Goal: Check status: Check status

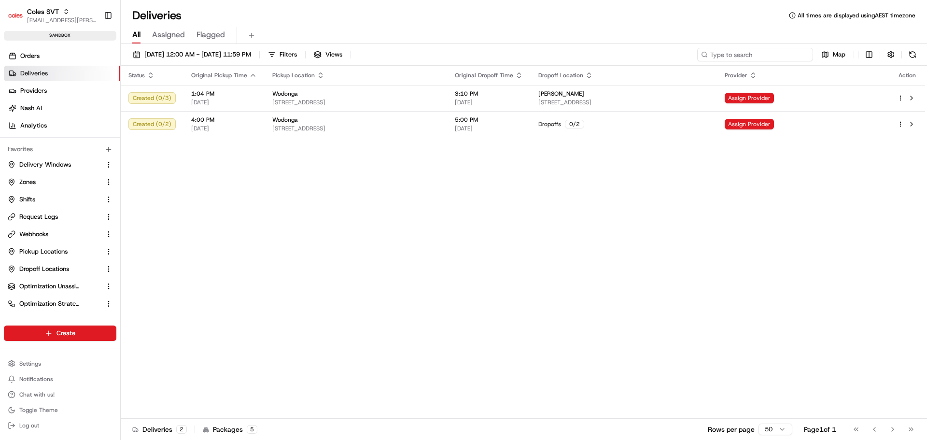
click at [769, 54] on input at bounding box center [755, 55] width 116 height 14
click at [48, 54] on link "Orders" at bounding box center [62, 55] width 116 height 15
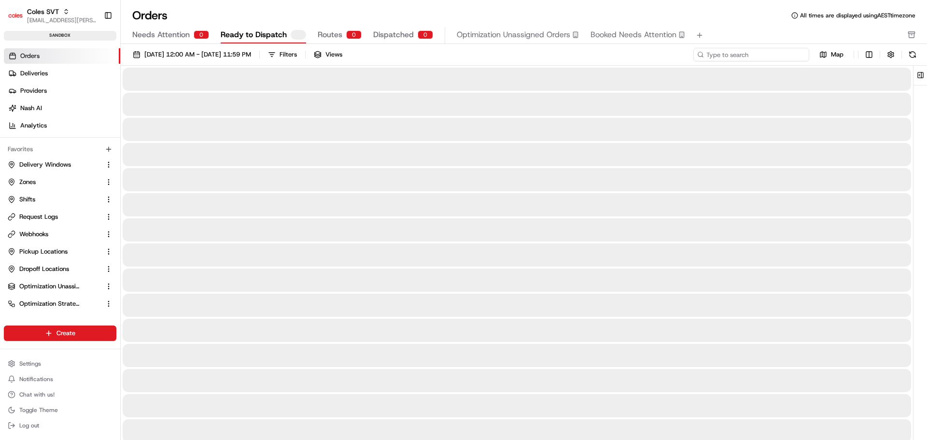
click at [755, 57] on input at bounding box center [751, 55] width 116 height 14
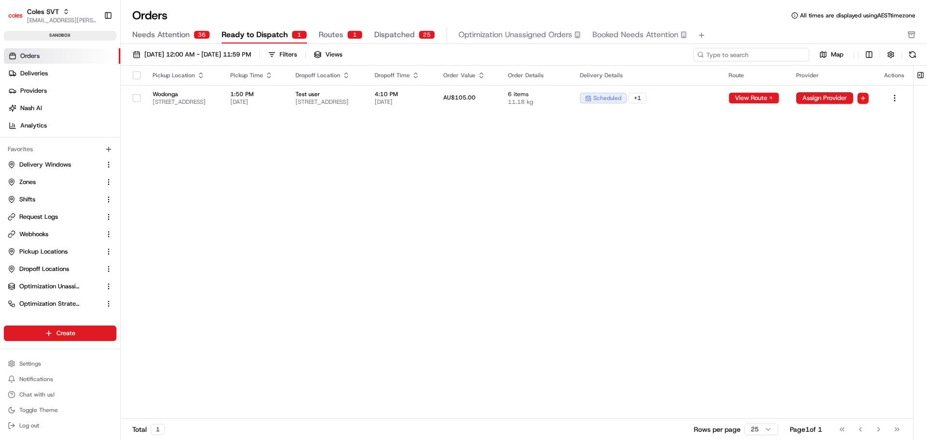
paste input "226502238"
type input "226502238"
click at [37, 230] on span "Webhooks" at bounding box center [33, 234] width 29 height 9
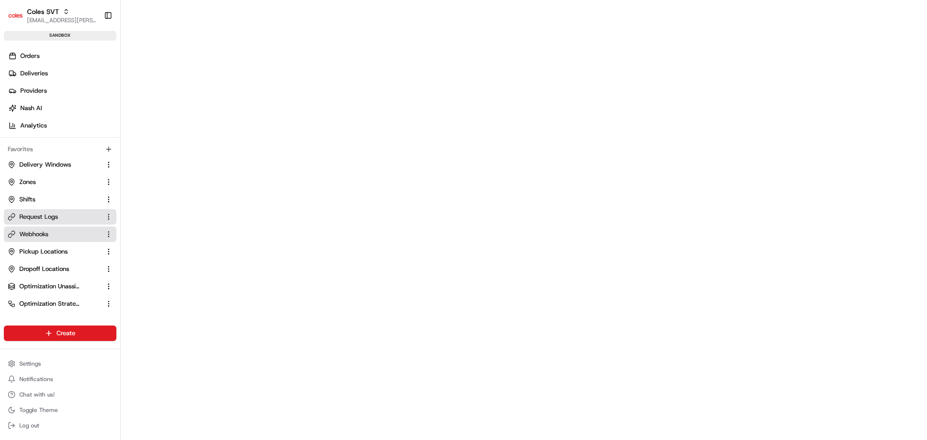
click at [42, 221] on span "Request Logs" at bounding box center [38, 216] width 39 height 9
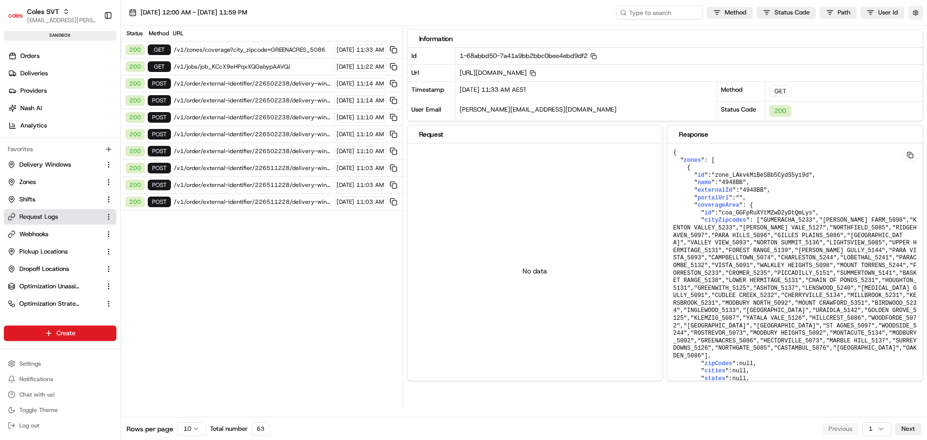
click at [917, 15] on button "button" at bounding box center [915, 13] width 15 height 14
click at [917, 30] on button "Display Only Provider Logs" at bounding box center [917, 30] width 8 height 8
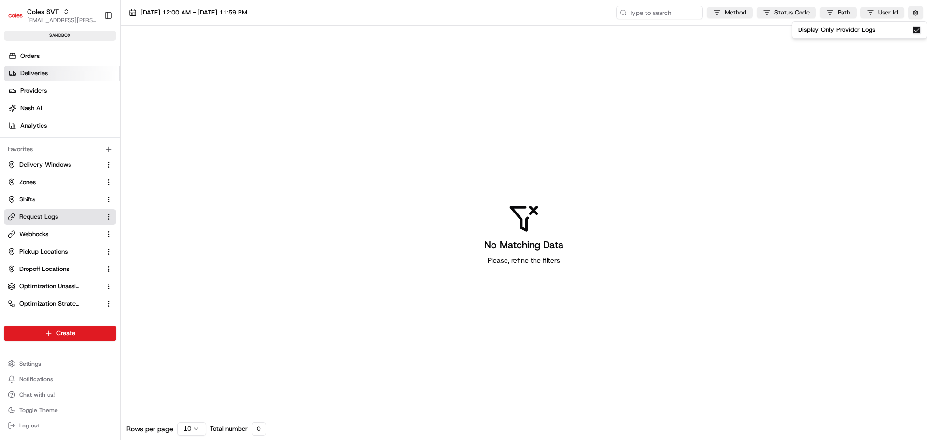
click at [34, 66] on link "Deliveries" at bounding box center [62, 73] width 116 height 15
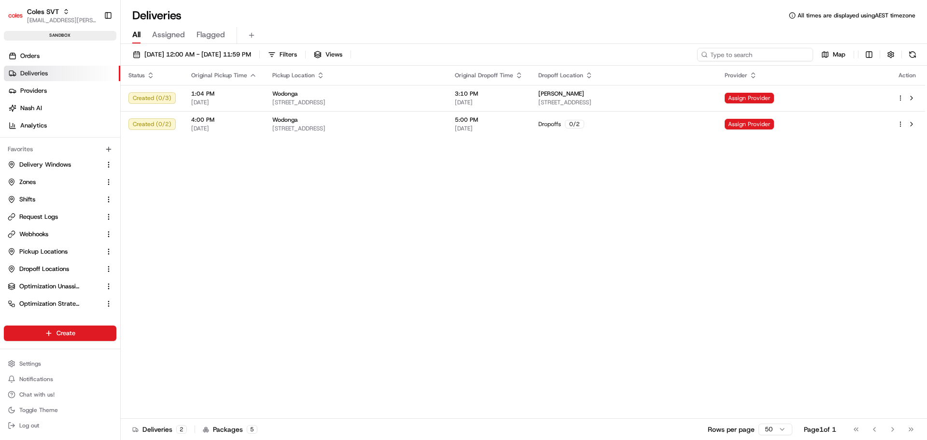
click at [764, 54] on input at bounding box center [755, 55] width 116 height 14
paste input "226502238"
type input "226502238"
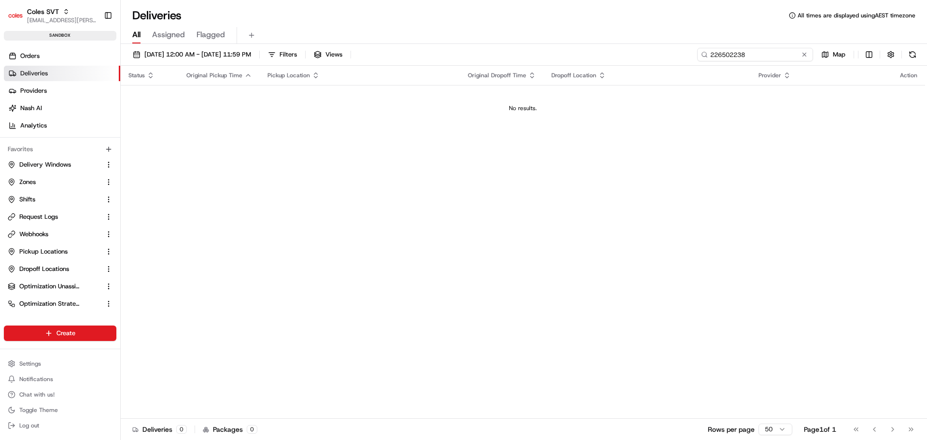
click at [720, 52] on input "226502238" at bounding box center [755, 55] width 116 height 14
click at [720, 53] on input "226502238" at bounding box center [755, 55] width 116 height 14
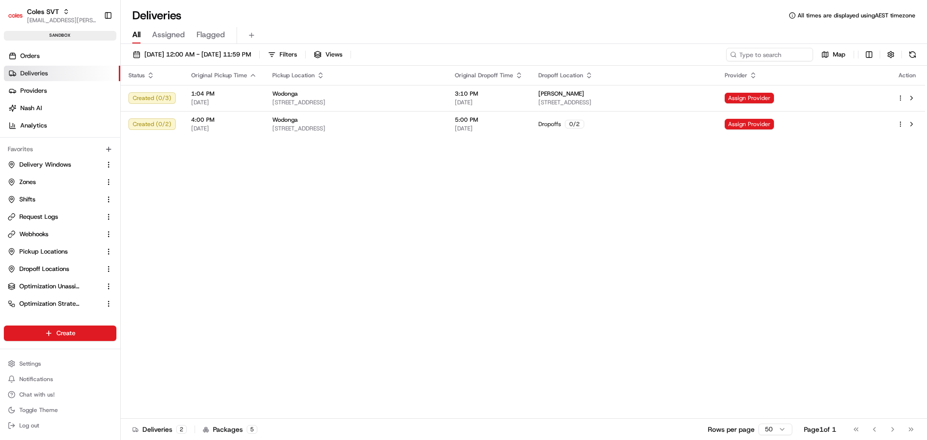
click at [387, 240] on div "Status Original Pickup Time Pickup Location Original Dropoff Time Dropoff Locat…" at bounding box center [523, 242] width 804 height 353
click at [45, 56] on link "Orders" at bounding box center [62, 55] width 116 height 15
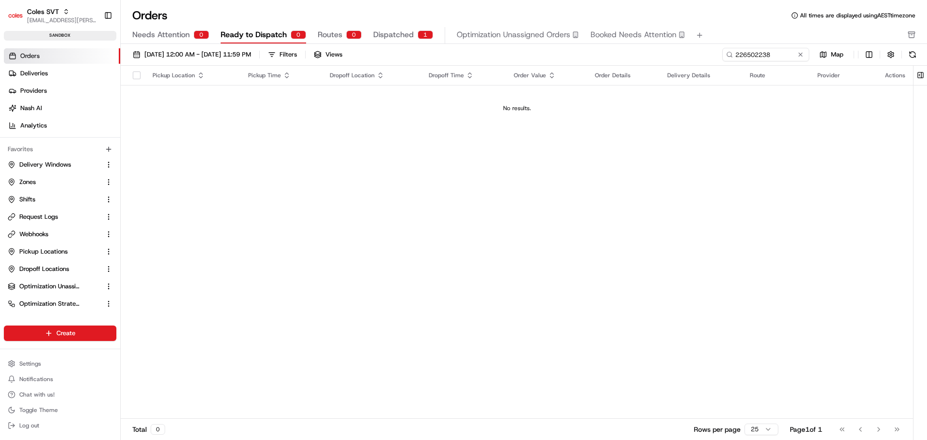
click at [418, 37] on div "1" at bounding box center [424, 34] width 15 height 9
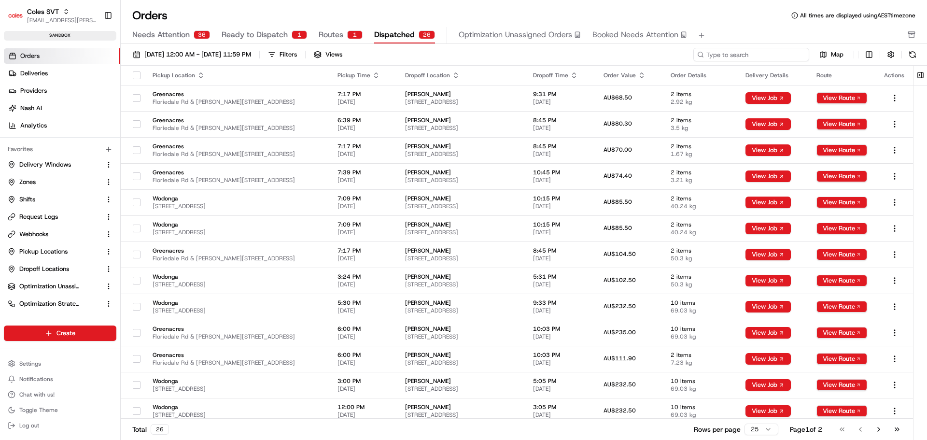
click at [744, 55] on input at bounding box center [751, 55] width 116 height 14
click at [830, 31] on div "Needs Attention 36 Ready to Dispatch 0 Routes 1 Dispatched 26 Optimization Unas…" at bounding box center [516, 35] width 769 height 16
click at [767, 56] on input at bounding box center [751, 55] width 116 height 14
paste input "226502238"
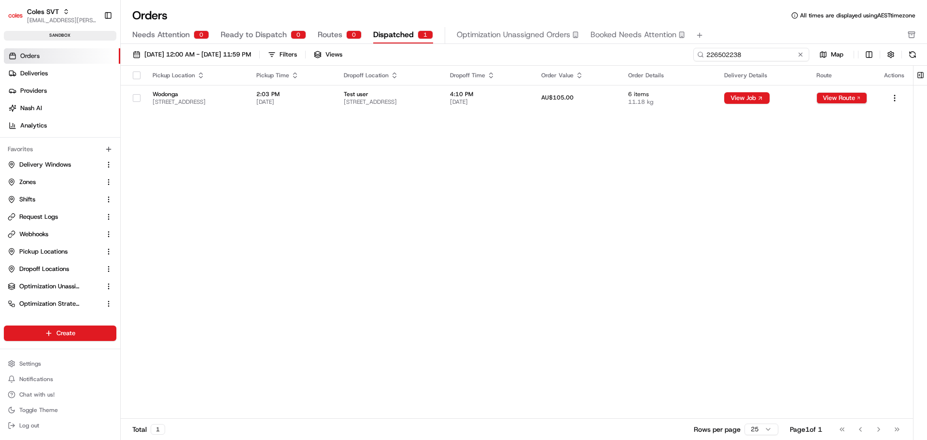
type input "226502238"
click at [40, 235] on span "Webhooks" at bounding box center [33, 234] width 29 height 9
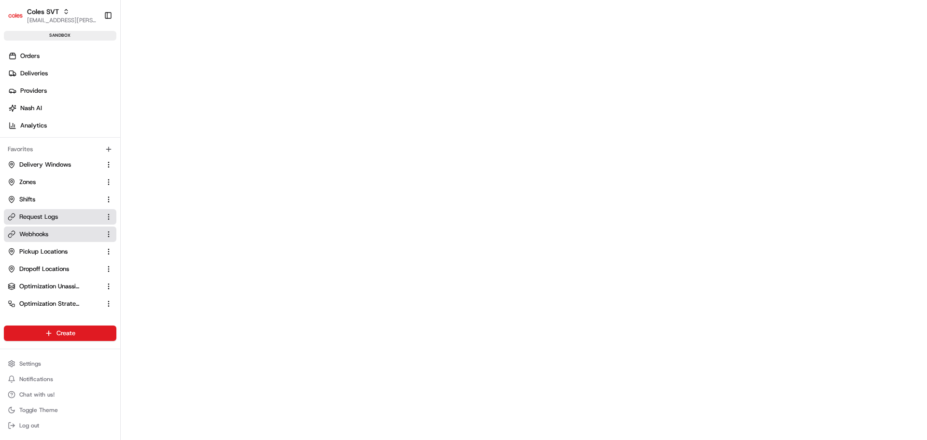
click at [49, 215] on span "Request Logs" at bounding box center [38, 216] width 39 height 9
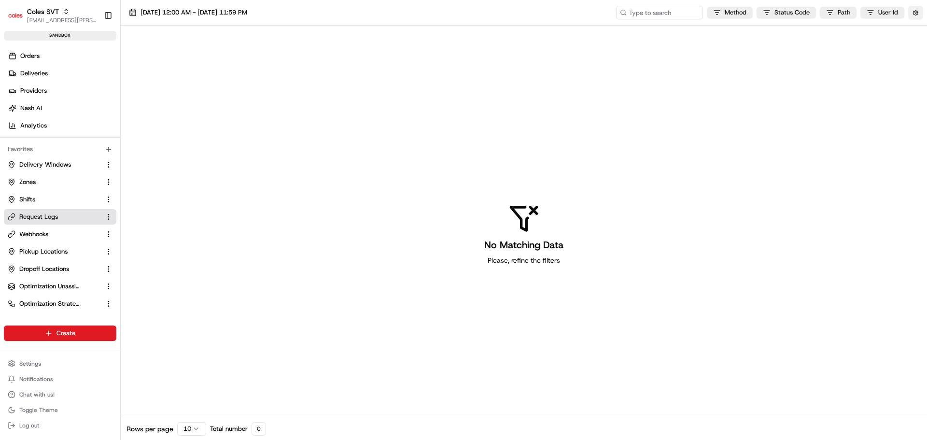
click at [922, 14] on button "button" at bounding box center [915, 13] width 15 height 14
click at [916, 30] on button "Display Only Provider Logs" at bounding box center [917, 30] width 8 height 8
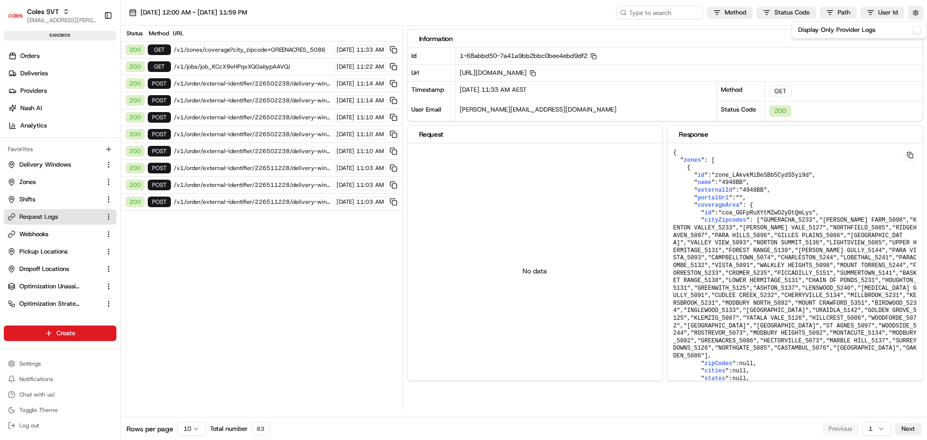
click at [918, 28] on button "Display Only Provider Logs" at bounding box center [917, 30] width 8 height 8
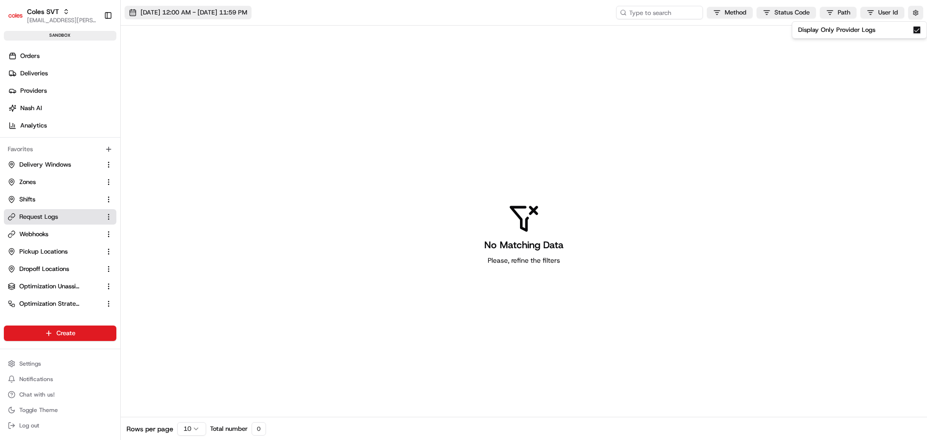
click at [201, 15] on span "25/08/2025 12:00 AM - 25/08/2025 11:59 PM" at bounding box center [193, 12] width 107 height 9
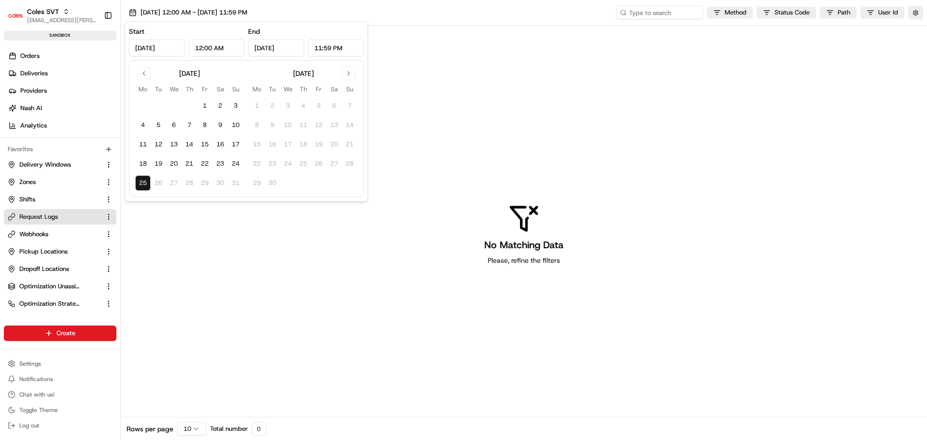
click at [478, 93] on div "No Matching Data Please, refine the filters" at bounding box center [524, 234] width 806 height 416
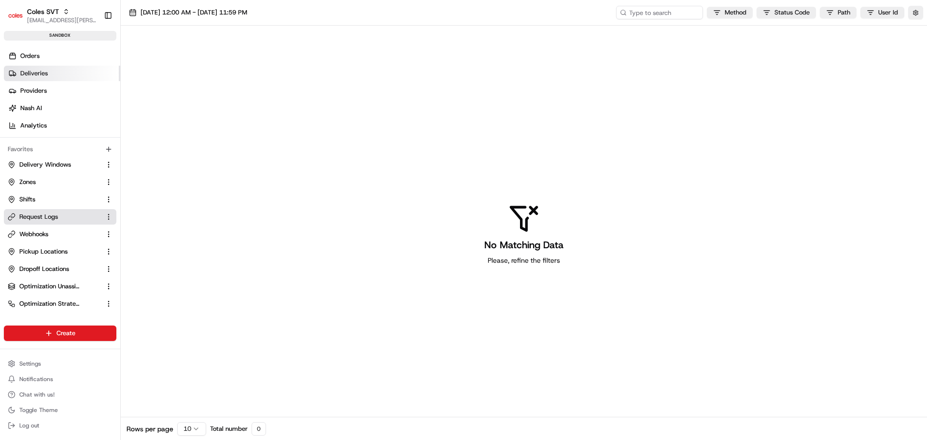
click at [44, 71] on span "Deliveries" at bounding box center [34, 73] width 28 height 9
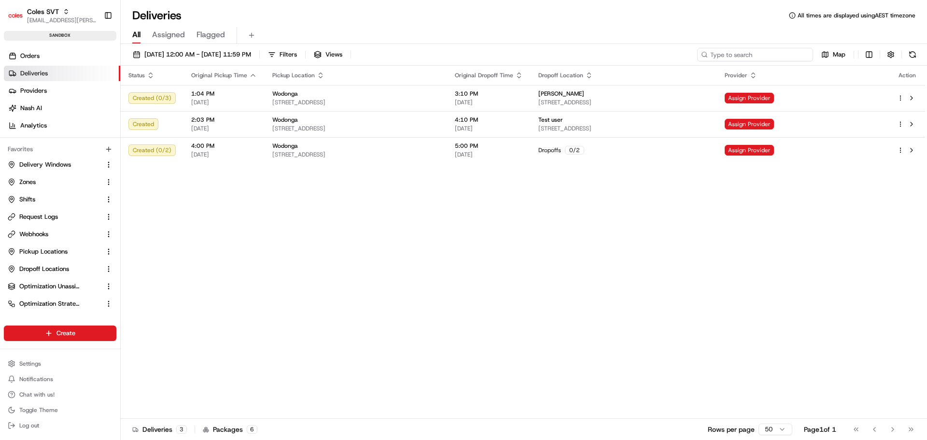
click at [767, 55] on input at bounding box center [755, 55] width 116 height 14
paste input "226502238"
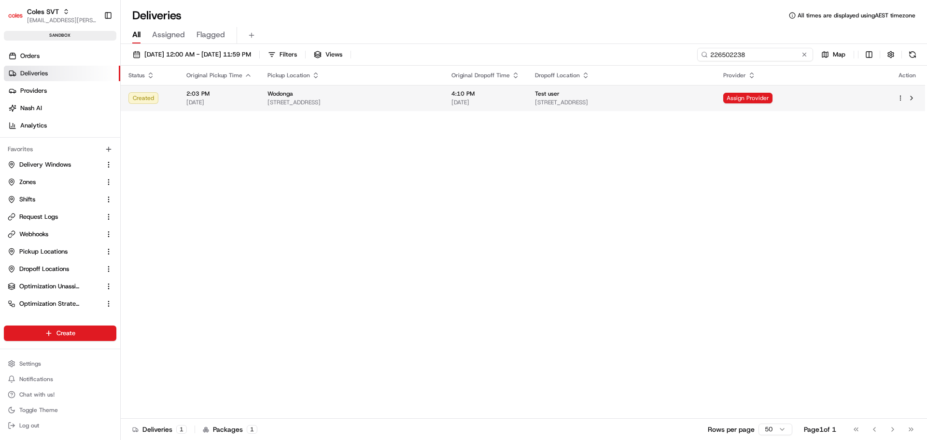
type input "226502238"
click at [411, 100] on span "[STREET_ADDRESS]" at bounding box center [351, 102] width 168 height 8
click at [912, 121] on button at bounding box center [911, 124] width 12 height 12
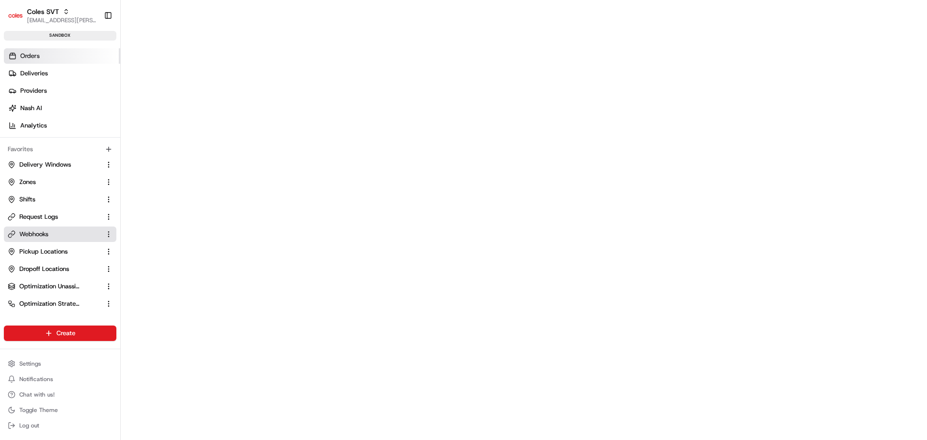
click at [37, 57] on span "Orders" at bounding box center [29, 56] width 19 height 9
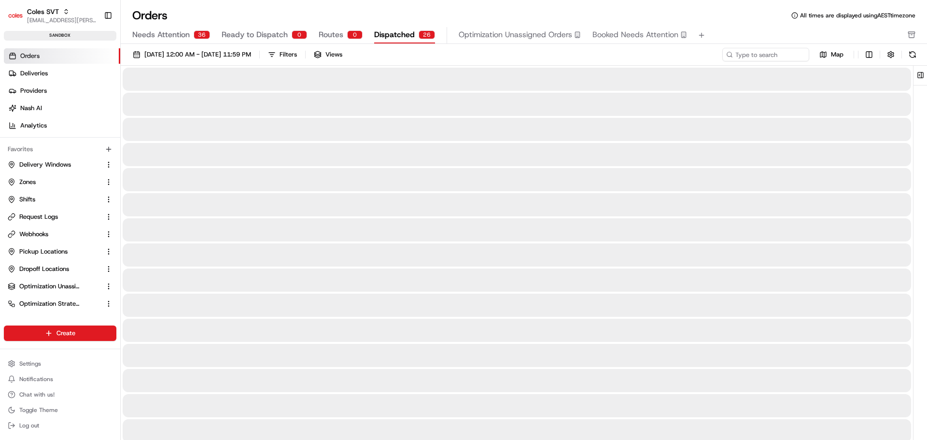
click at [406, 32] on span "Dispatched" at bounding box center [394, 35] width 41 height 12
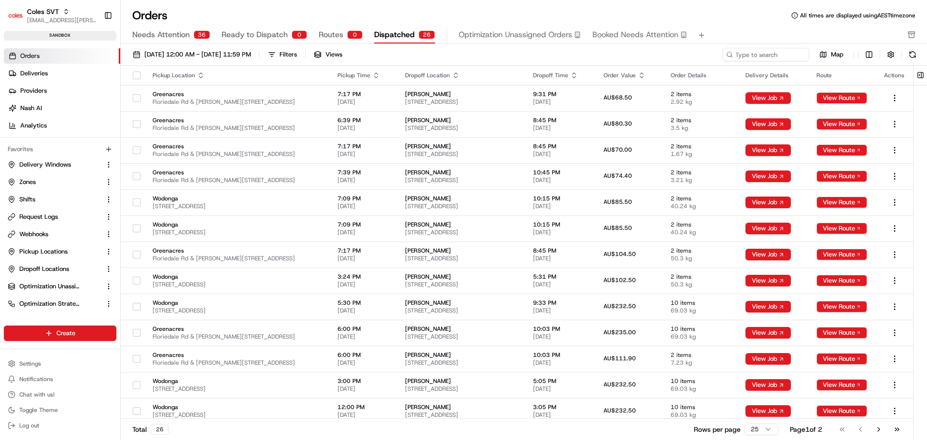
click at [236, 8] on div "Orders All times are displayed using AEST timezone" at bounding box center [524, 15] width 806 height 15
click at [759, 53] on input at bounding box center [751, 55] width 116 height 14
paste input "226502238"
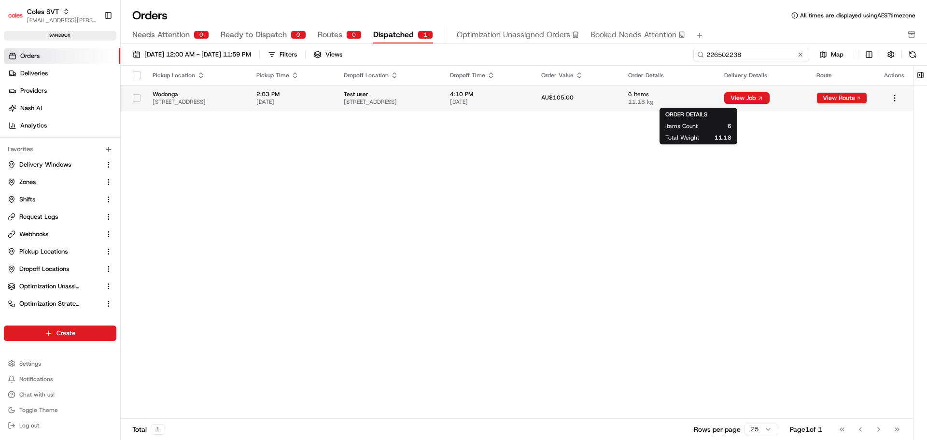
type input "226502238"
click at [700, 101] on span "11.18 kg" at bounding box center [668, 102] width 81 height 8
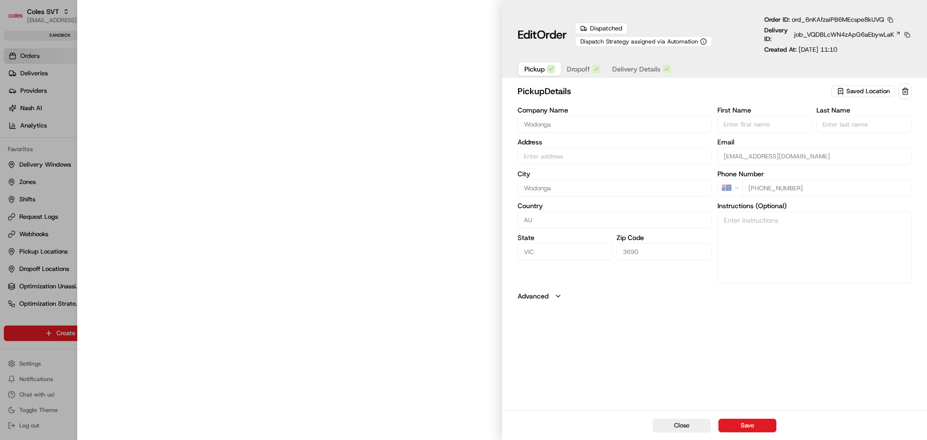
type input "[STREET_ADDRESS]"
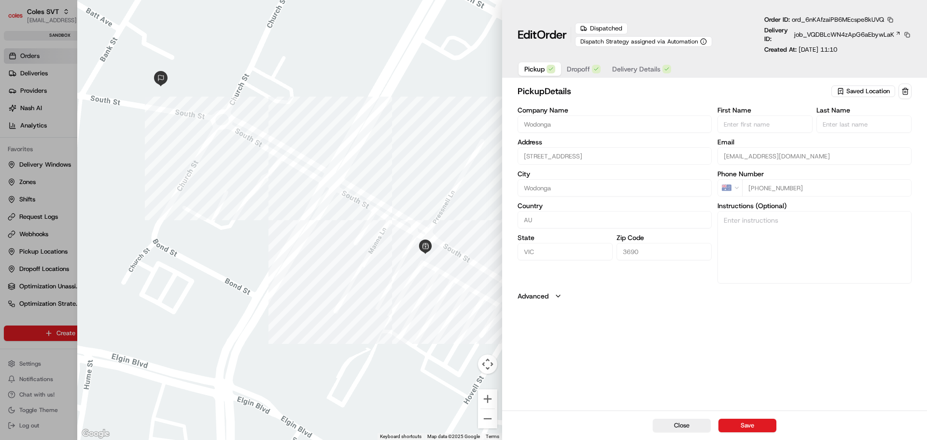
click at [907, 32] on button at bounding box center [906, 34] width 9 height 9
